Goal: Information Seeking & Learning: Learn about a topic

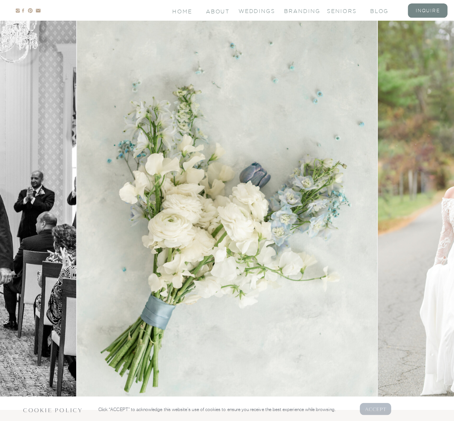
scroll to position [76, 0]
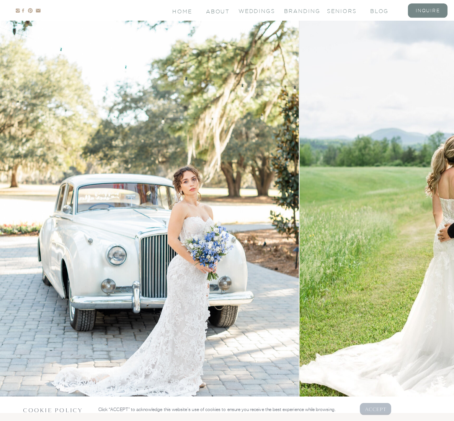
click at [3, 273] on img at bounding box center [149, 202] width 300 height 420
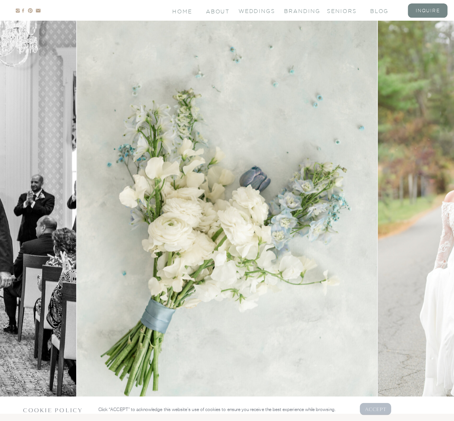
scroll to position [0, 0]
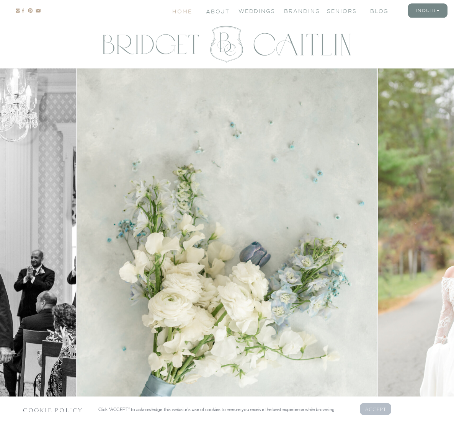
click at [184, 13] on nav "Home" at bounding box center [182, 11] width 21 height 7
click at [217, 13] on nav "About" at bounding box center [217, 11] width 23 height 7
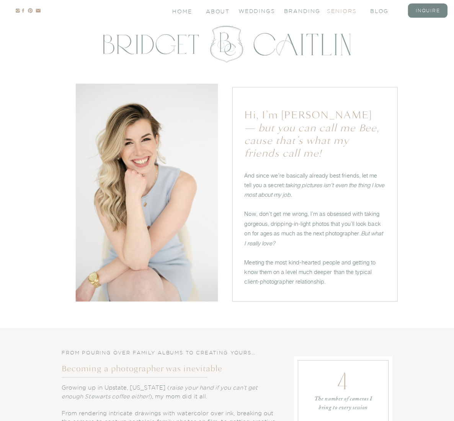
click at [351, 10] on nav "seniors" at bounding box center [342, 10] width 30 height 7
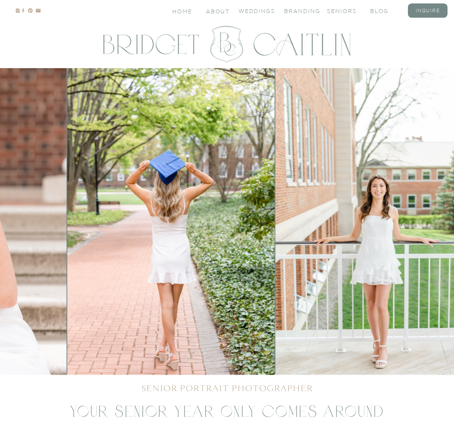
click at [275, 244] on img at bounding box center [377, 221] width 204 height 307
